Goal: Task Accomplishment & Management: Manage account settings

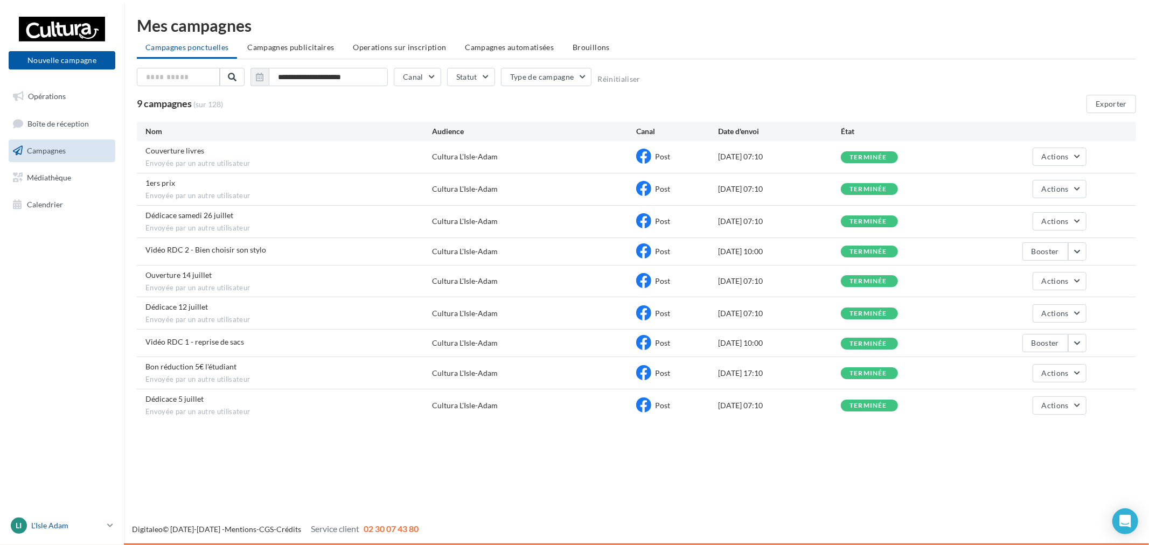
click at [69, 525] on p "L'Isle Adam" at bounding box center [67, 526] width 72 height 11
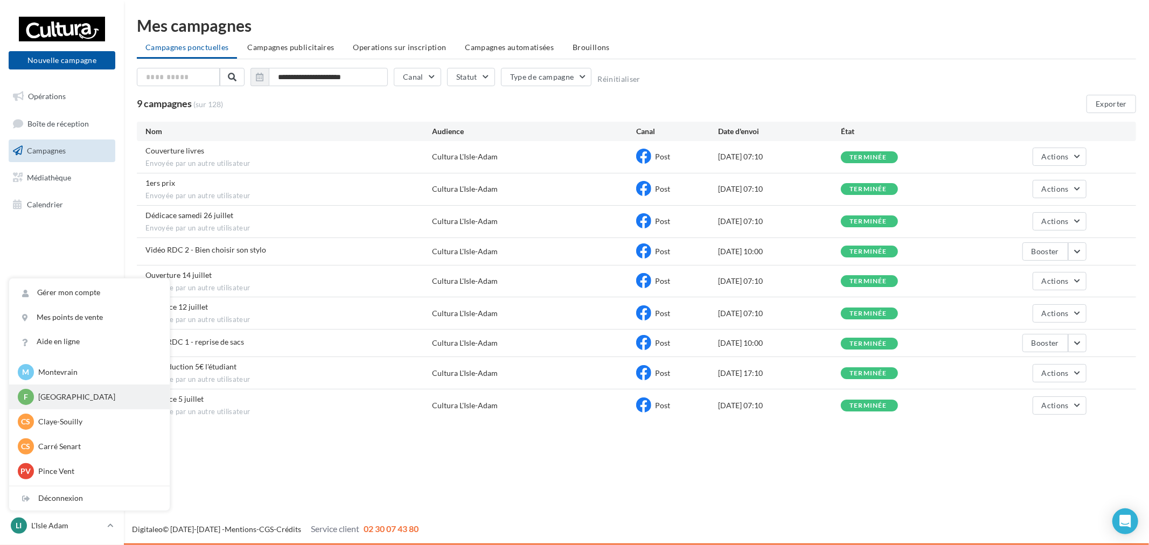
scroll to position [74, 0]
click at [108, 472] on p "Ste [PERSON_NAME] des Bois" at bounding box center [97, 473] width 119 height 11
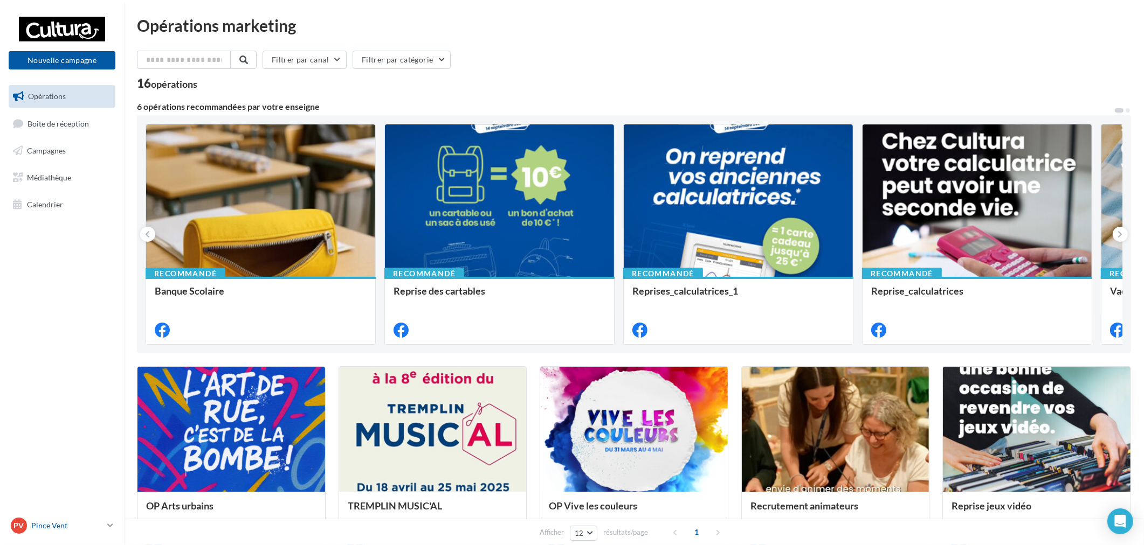
click at [85, 528] on p "Pince Vent" at bounding box center [67, 526] width 72 height 11
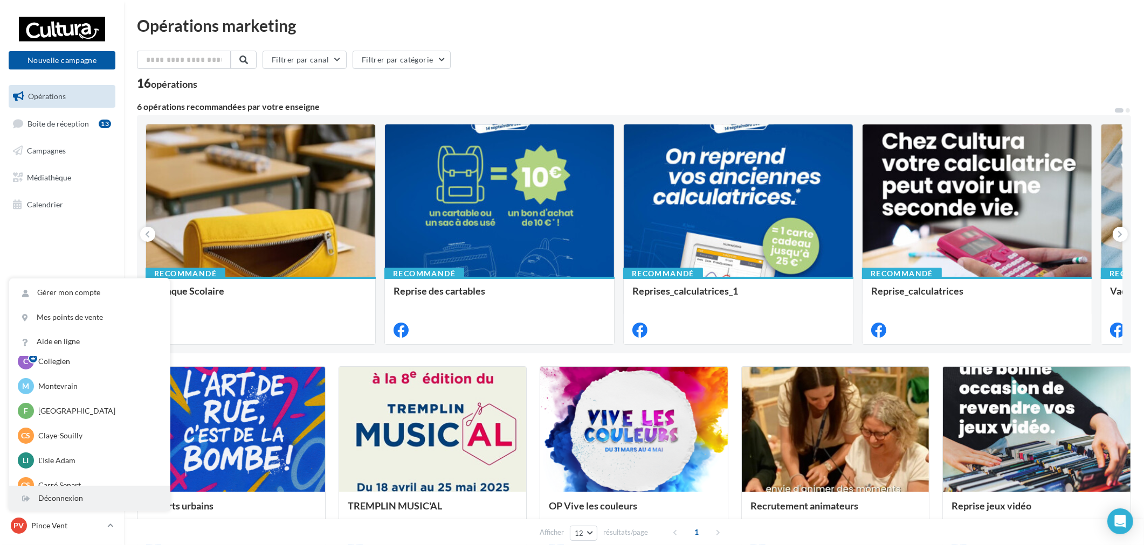
scroll to position [74, 0]
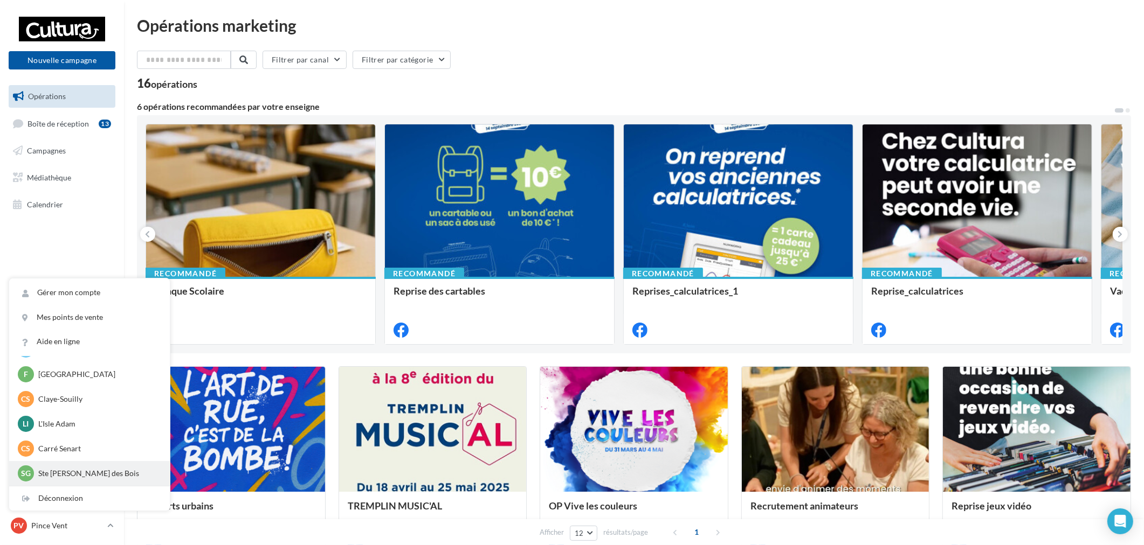
click at [86, 476] on p "Ste Geneviève des Bois" at bounding box center [97, 473] width 119 height 11
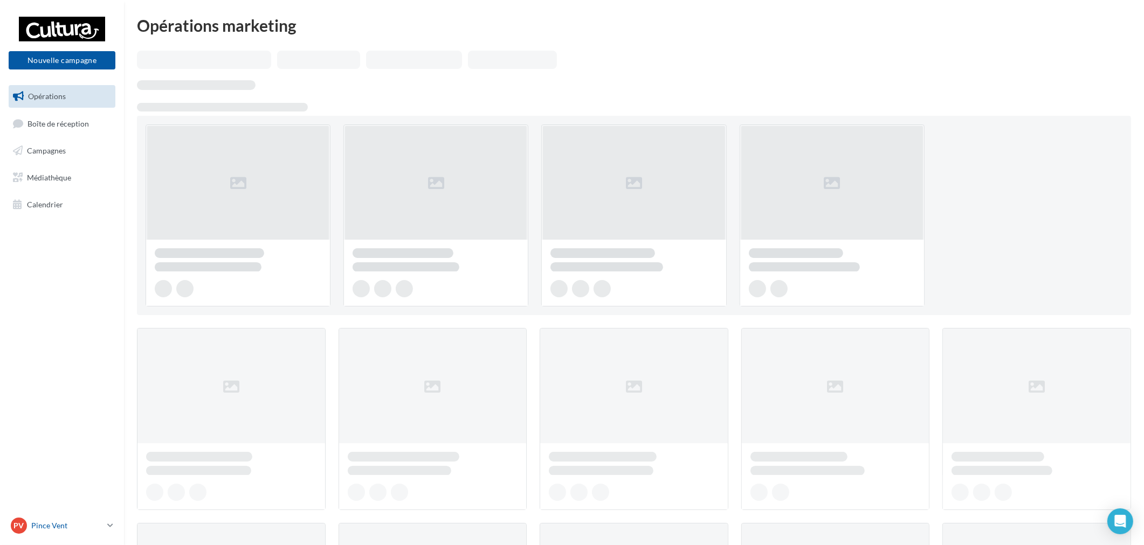
click at [61, 524] on p "Pince Vent" at bounding box center [67, 526] width 72 height 11
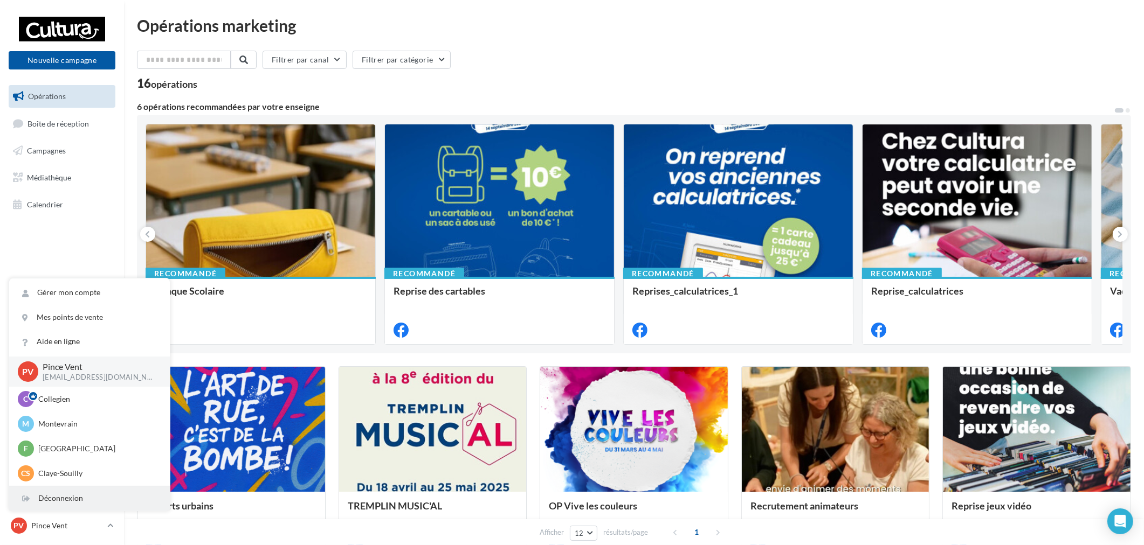
click at [66, 497] on div "Déconnexion" at bounding box center [89, 499] width 161 height 24
